Goal: Task Accomplishment & Management: Manage account settings

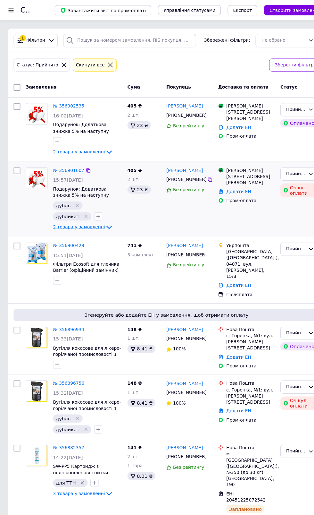
click at [58, 213] on span "2 товара у замовленні" at bounding box center [74, 214] width 49 height 5
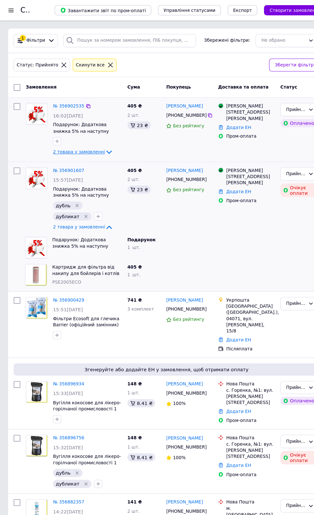
click at [61, 142] on span "2 товара у замовленні" at bounding box center [74, 143] width 49 height 5
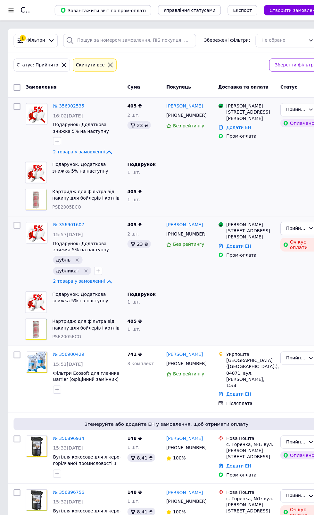
click at [85, 61] on div "Cкинути все" at bounding box center [85, 61] width 30 height 7
